Goal: Find specific fact

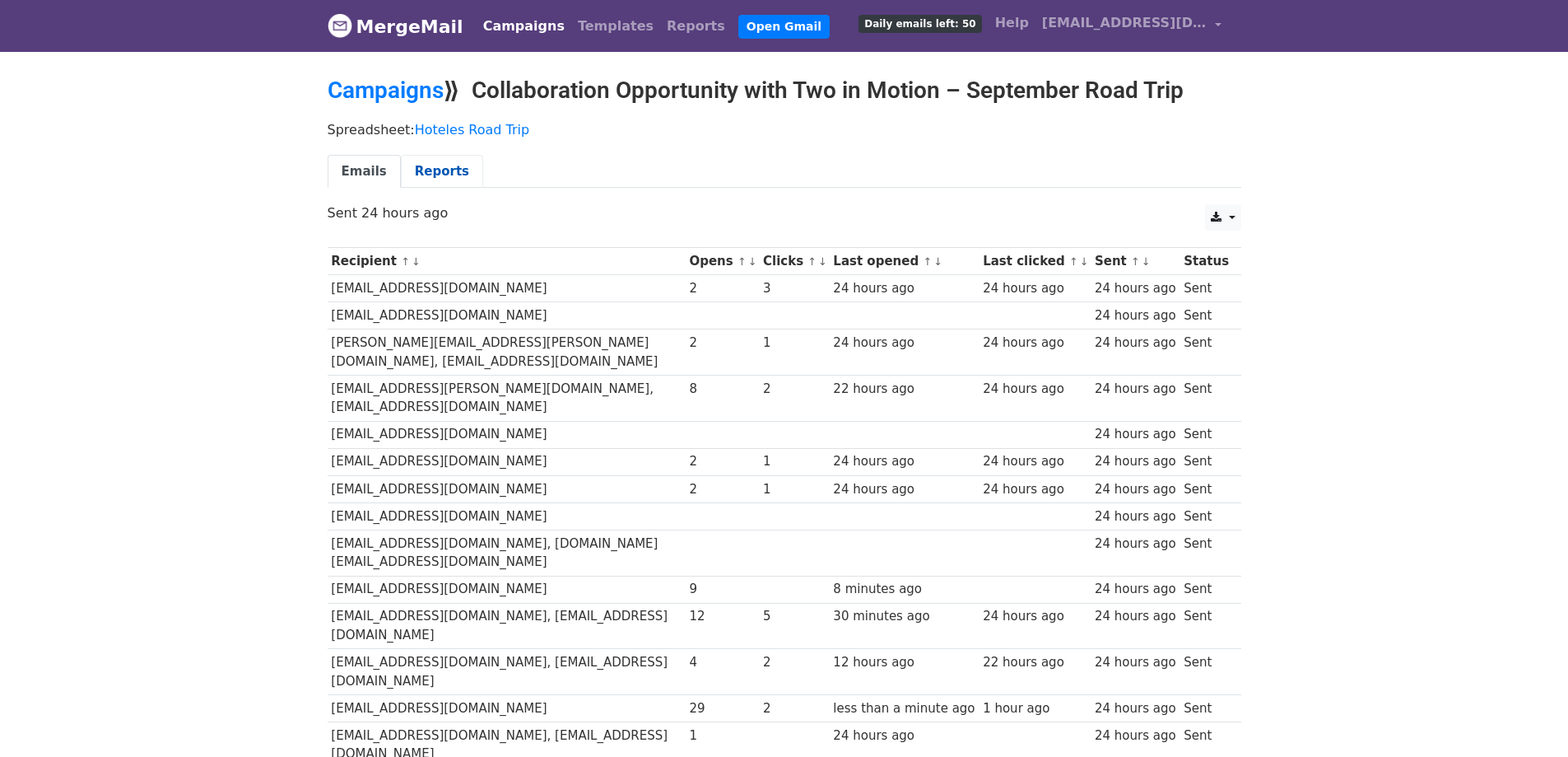
click at [427, 174] on link "Reports" at bounding box center [442, 171] width 82 height 33
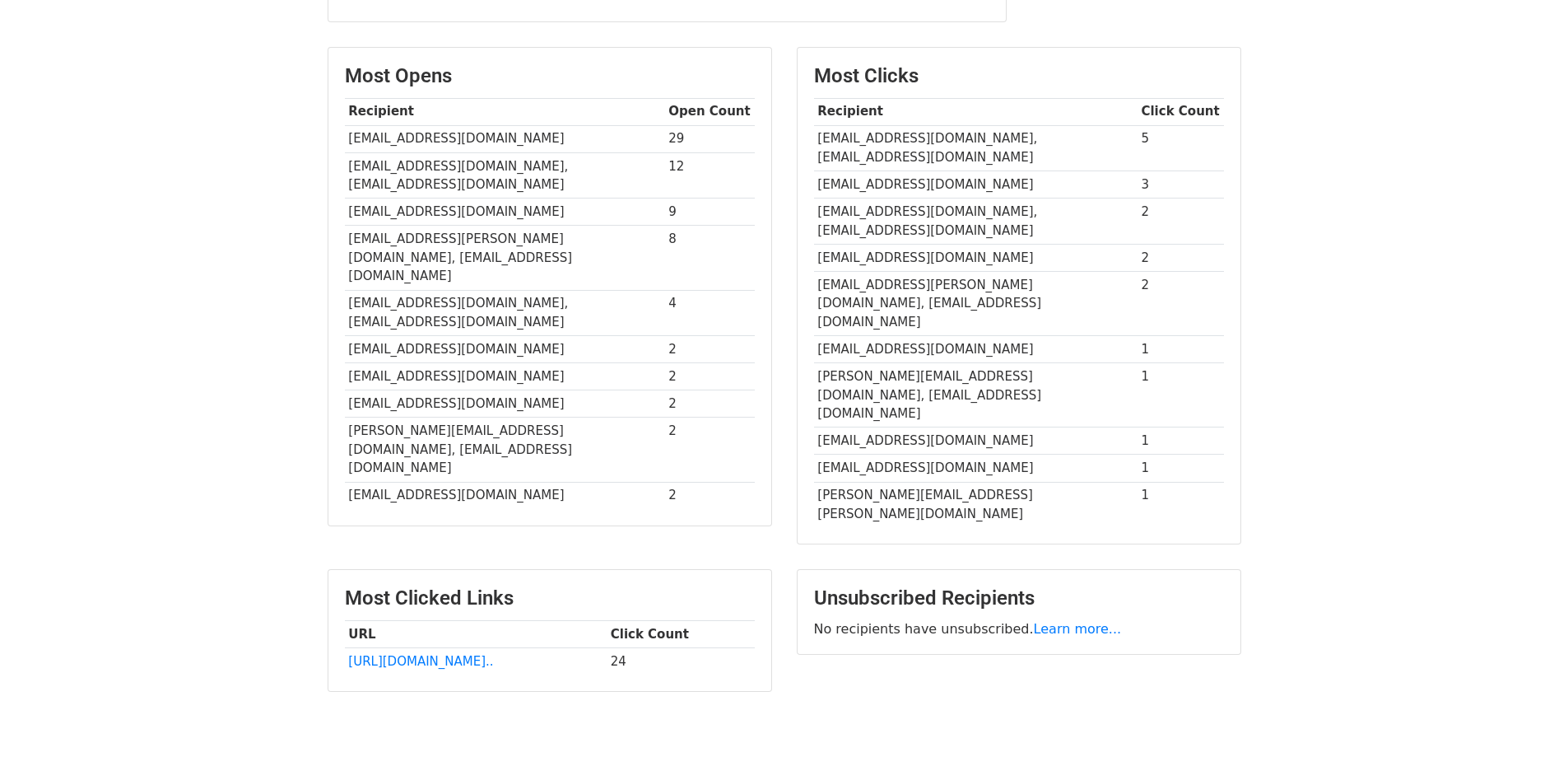
scroll to position [386, 0]
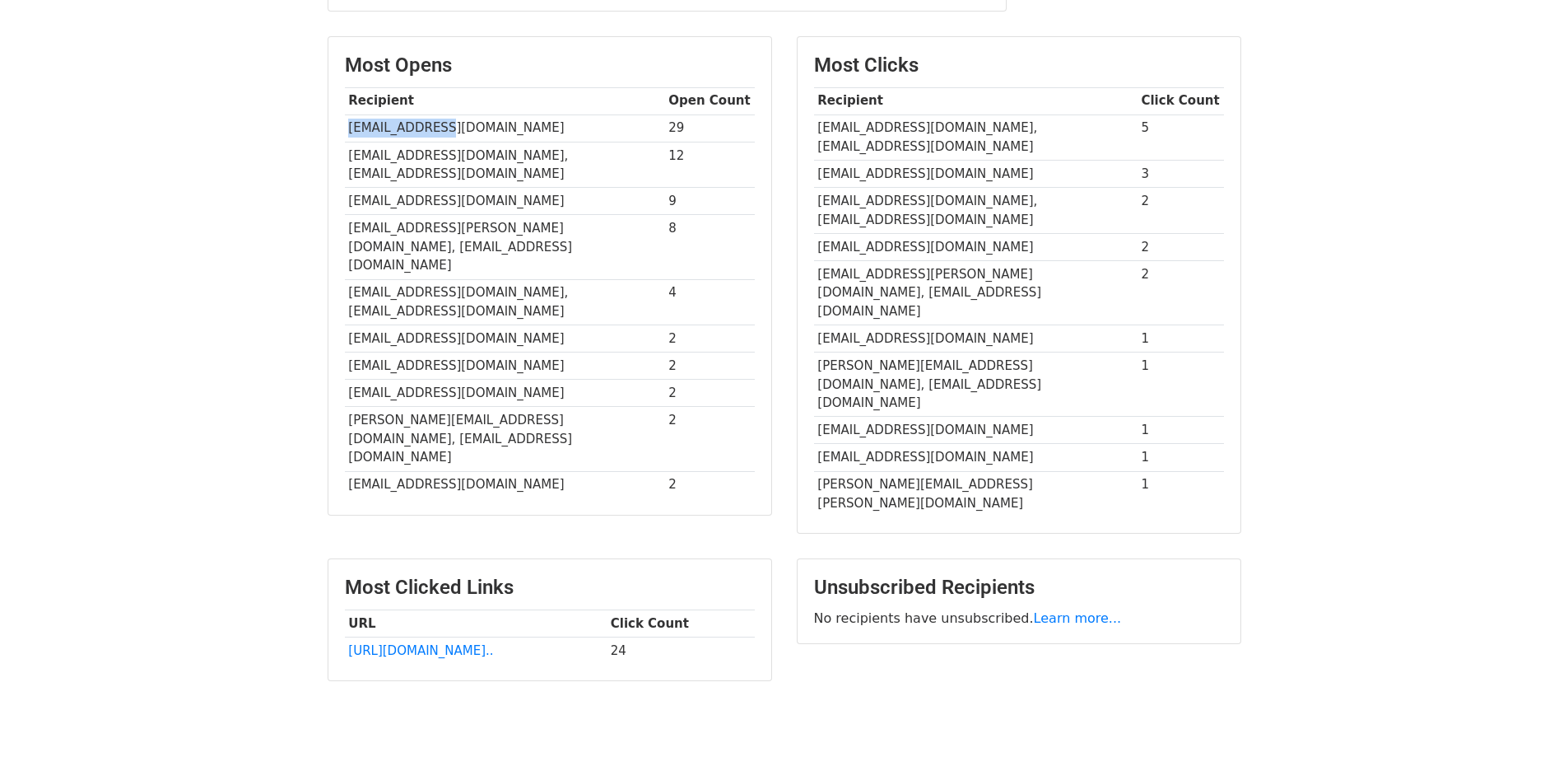
drag, startPoint x: 452, startPoint y: 132, endPoint x: 347, endPoint y: 129, distance: 105.0
click at [347, 129] on td "[EMAIL_ADDRESS][DOMAIN_NAME]" at bounding box center [505, 128] width 320 height 27
copy td "[EMAIL_ADDRESS][DOMAIN_NAME]"
